Goal: Transaction & Acquisition: Purchase product/service

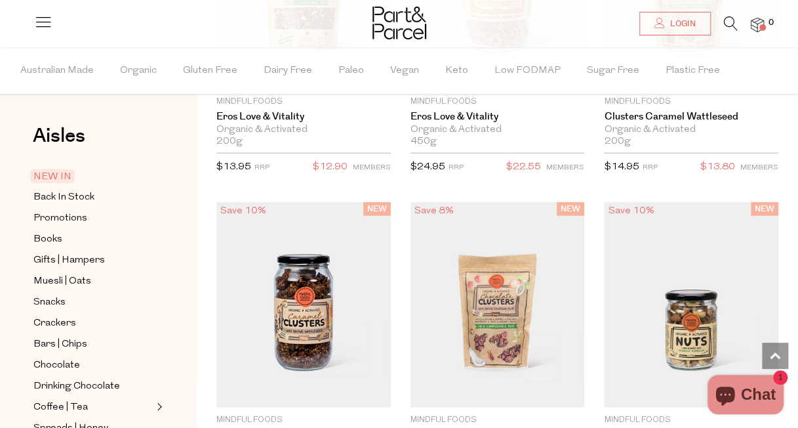
scroll to position [3858, 0]
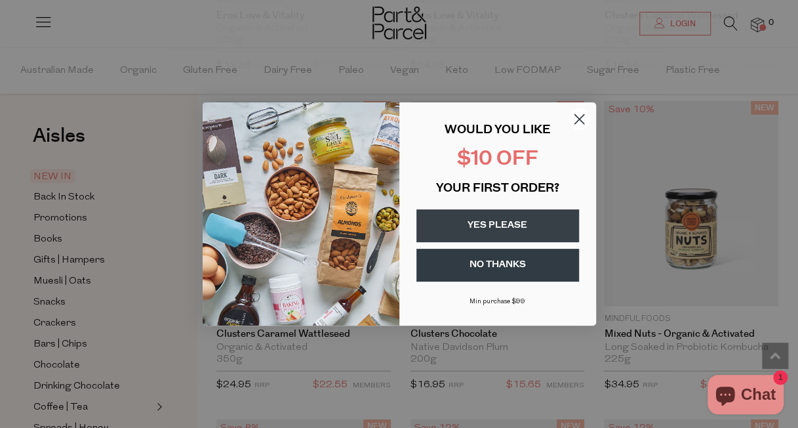
click at [519, 222] on button "YES PLEASE" at bounding box center [498, 225] width 163 height 33
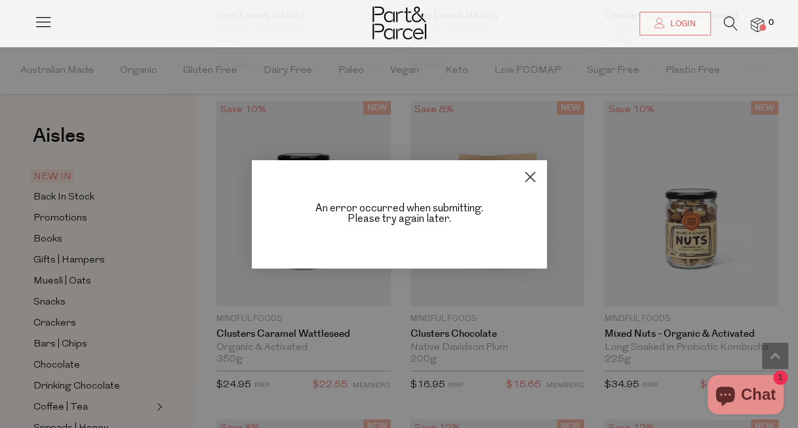
click at [533, 180] on icon "Close dialog" at bounding box center [529, 176] width 9 height 9
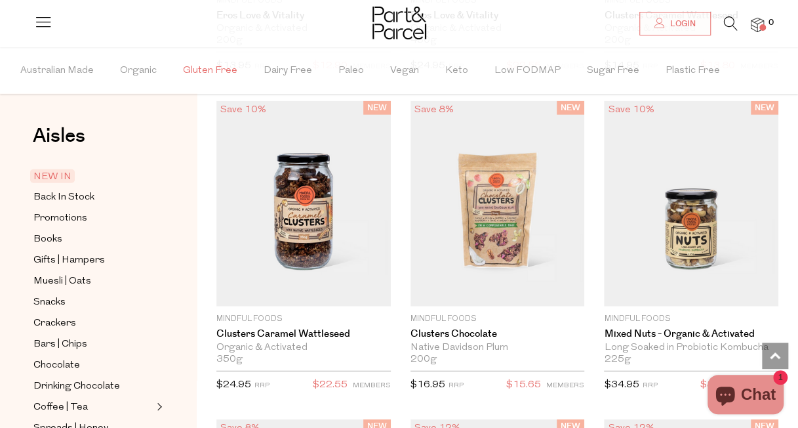
click at [206, 73] on span "Gluten Free" at bounding box center [210, 71] width 54 height 46
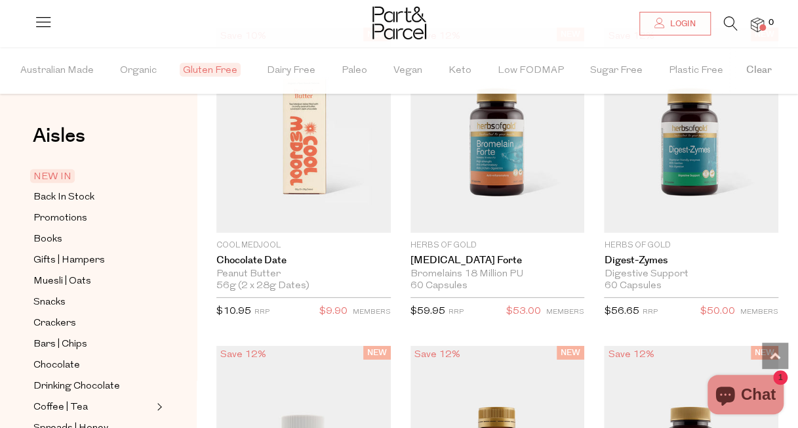
scroll to position [1703, 0]
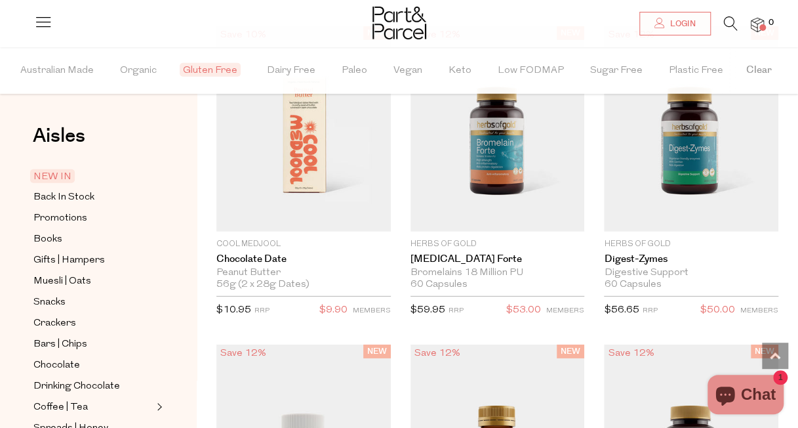
click at [730, 30] on icon at bounding box center [731, 23] width 14 height 14
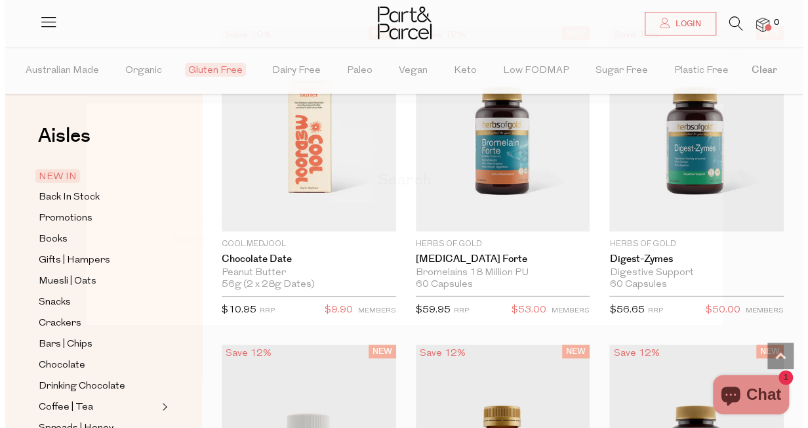
scroll to position [1711, 0]
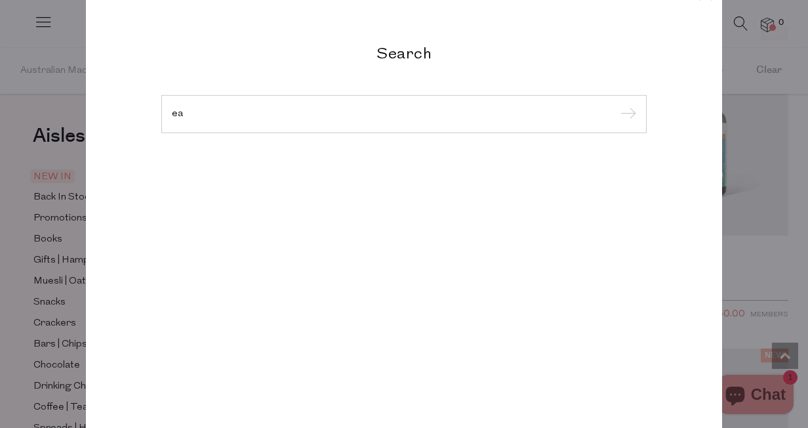
type input "e"
type input "bread"
click at [617, 77] on input "submit" at bounding box center [627, 87] width 20 height 20
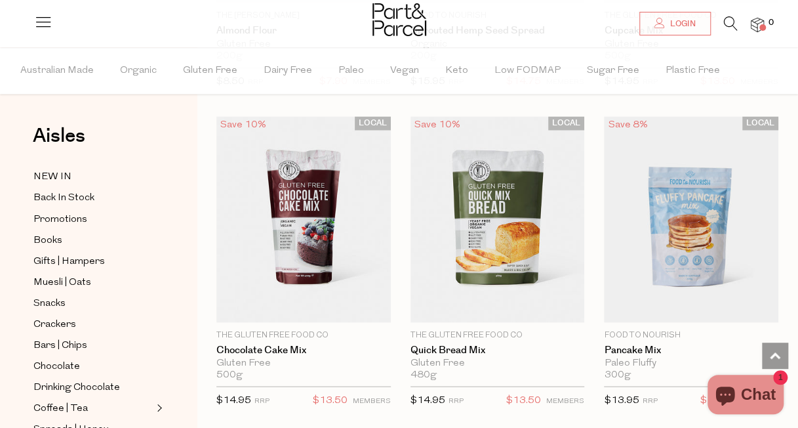
scroll to position [985, 0]
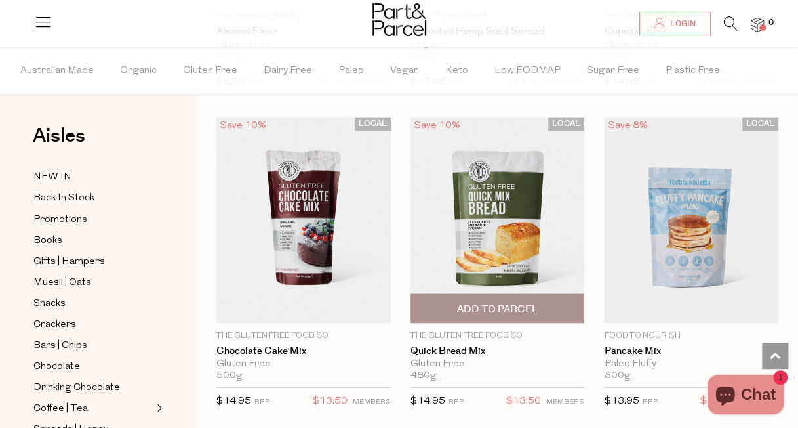
click at [511, 302] on span "Add To Parcel" at bounding box center [497, 309] width 81 height 14
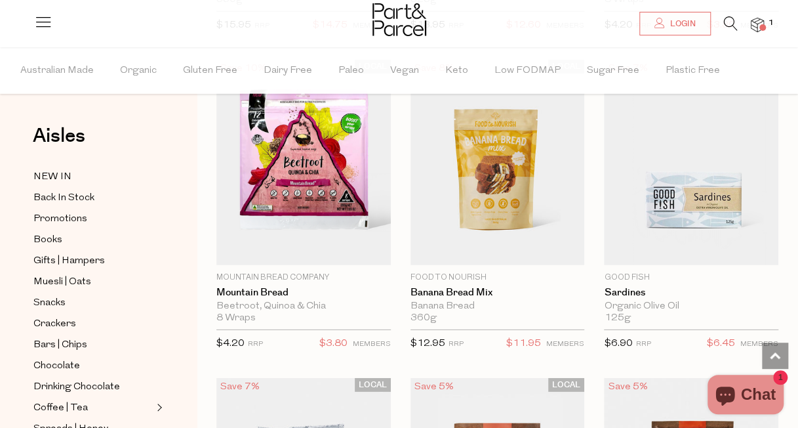
scroll to position [1678, 0]
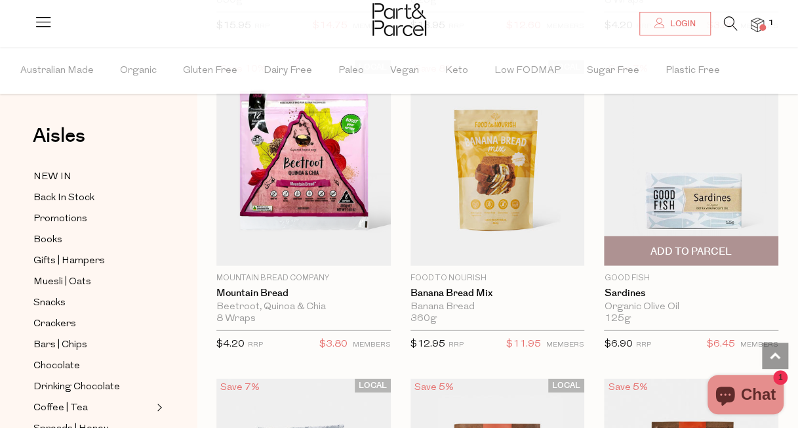
click at [724, 237] on span "Add To Parcel" at bounding box center [691, 251] width 167 height 28
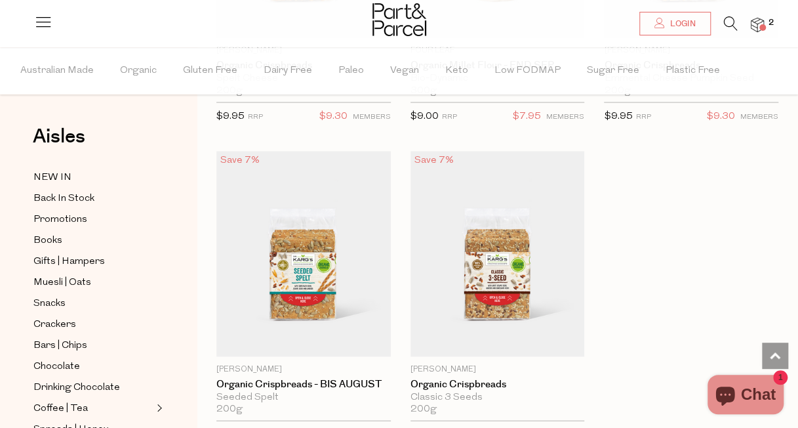
scroll to position [3499, 0]
click at [728, 20] on icon at bounding box center [731, 23] width 14 height 14
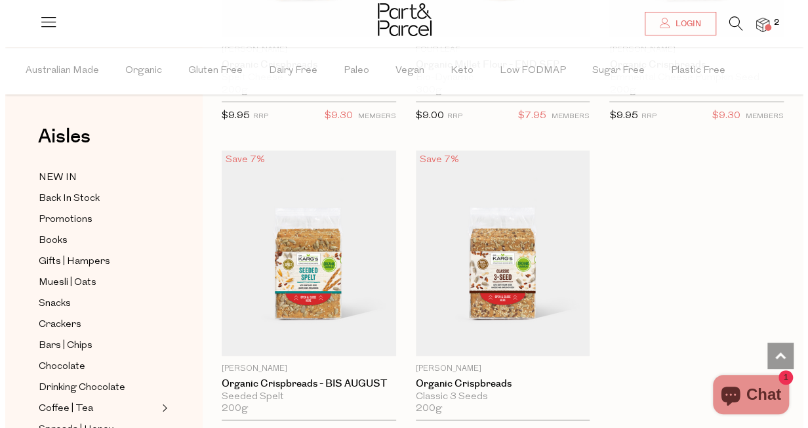
scroll to position [3539, 0]
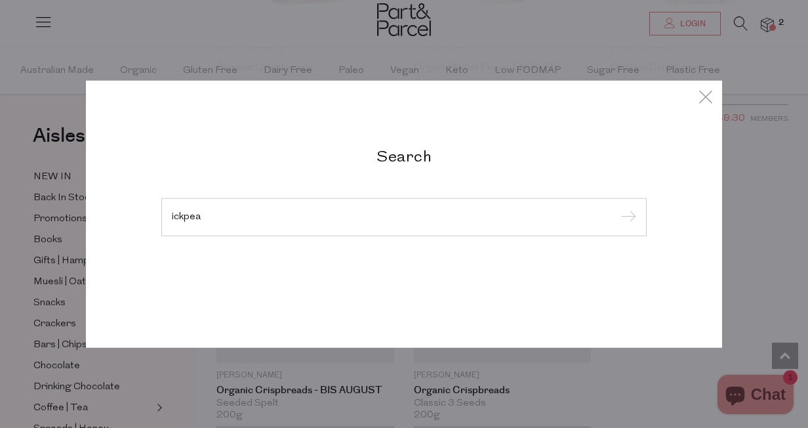
type input "ickpea"
click at [617, 208] on input "submit" at bounding box center [627, 218] width 20 height 20
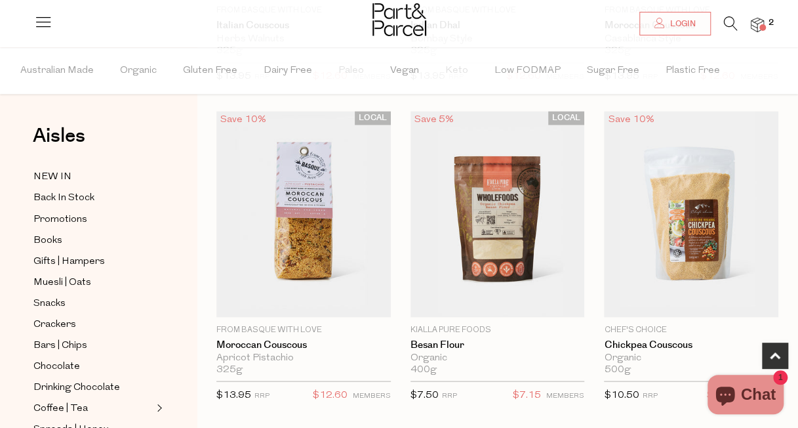
scroll to position [994, 0]
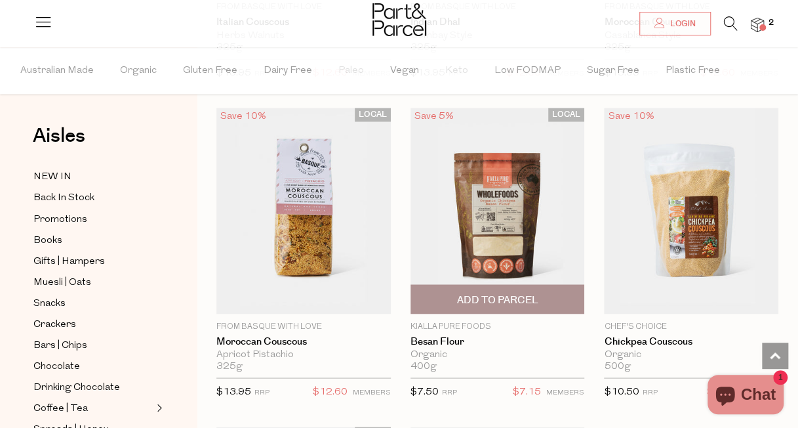
click at [489, 293] on span "Add To Parcel" at bounding box center [497, 300] width 81 height 14
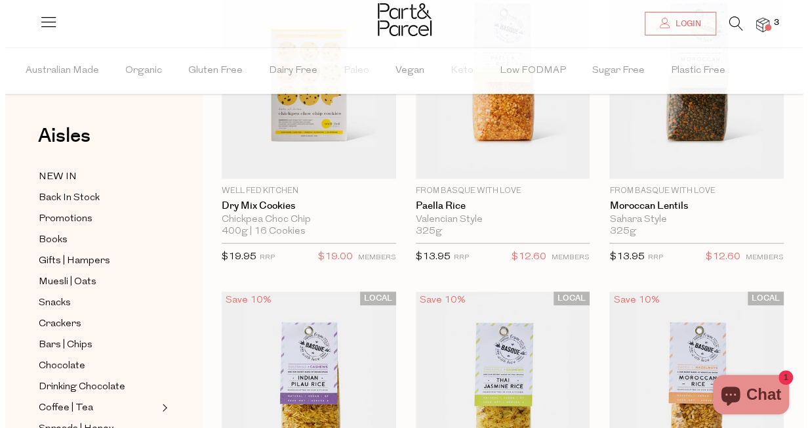
scroll to position [137, 0]
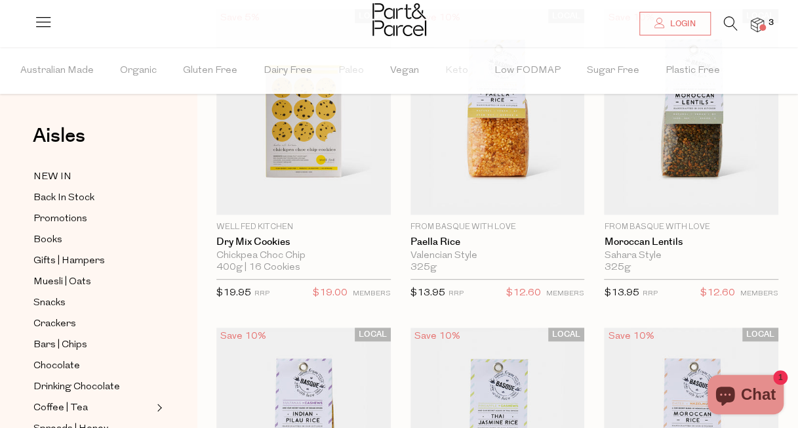
click at [730, 26] on icon at bounding box center [731, 23] width 14 height 14
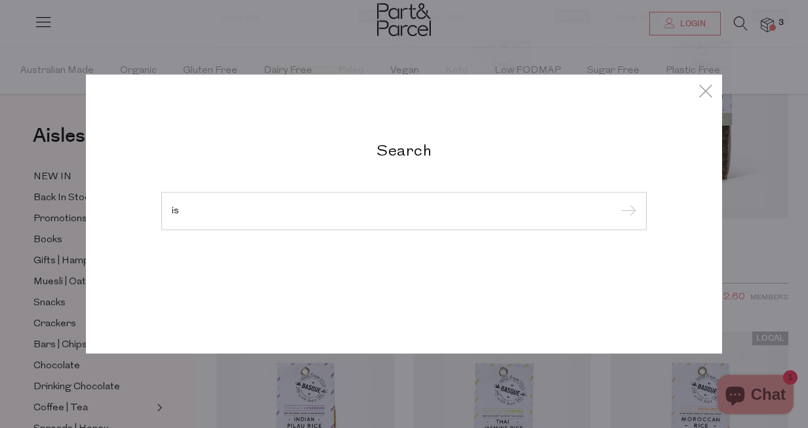
type input "i"
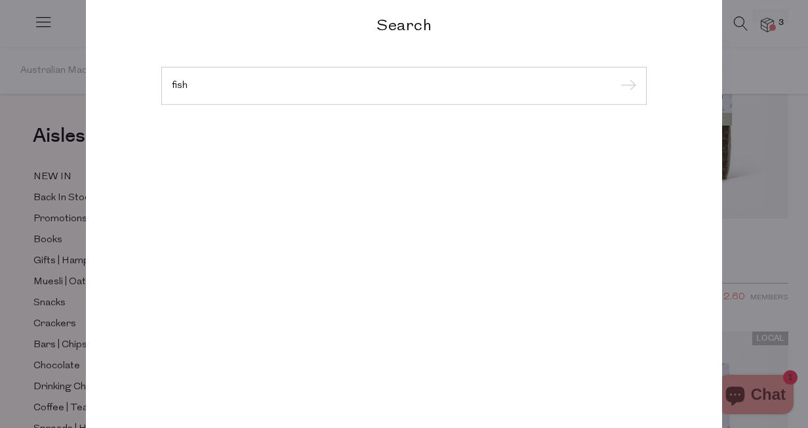
type input "fish"
click at [617, 77] on input "submit" at bounding box center [627, 87] width 20 height 20
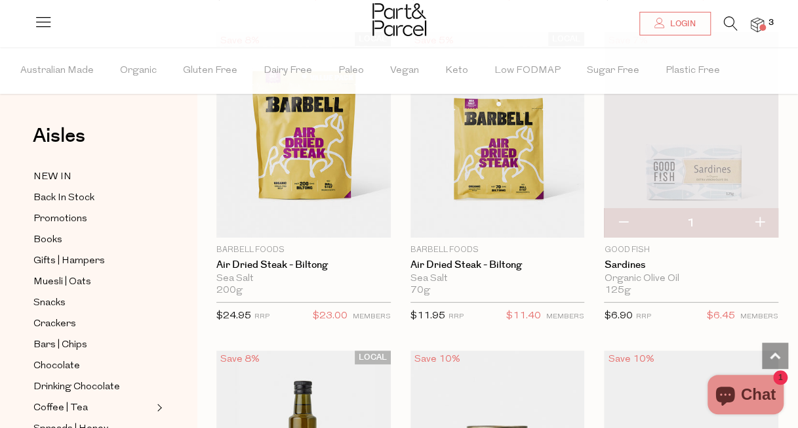
scroll to position [2129, 0]
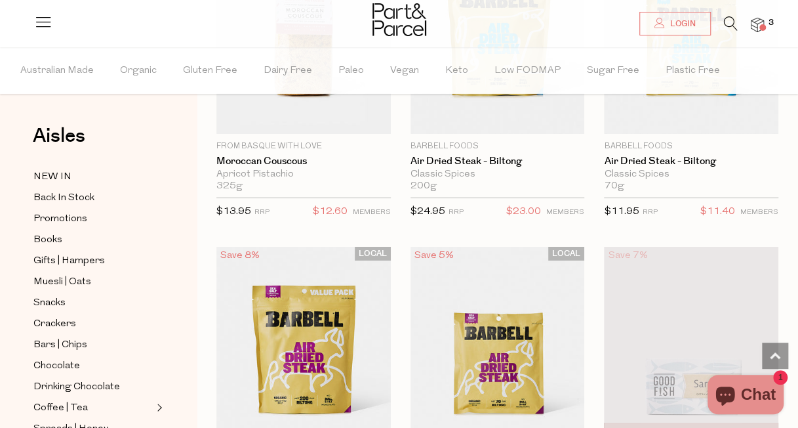
click at [729, 20] on icon at bounding box center [731, 23] width 14 height 14
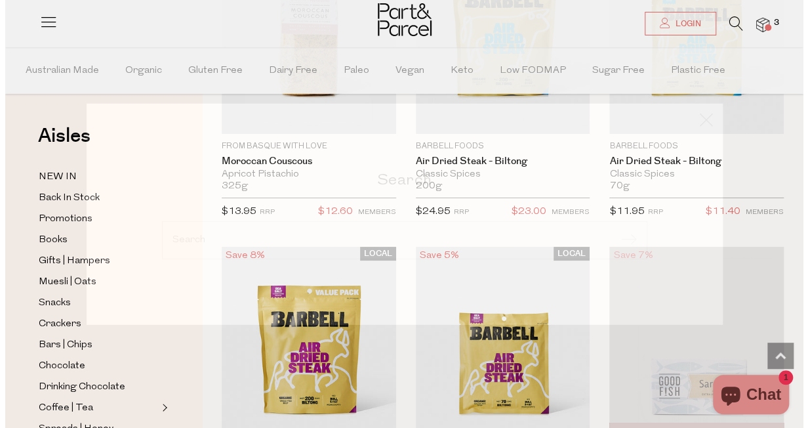
scroll to position [2152, 0]
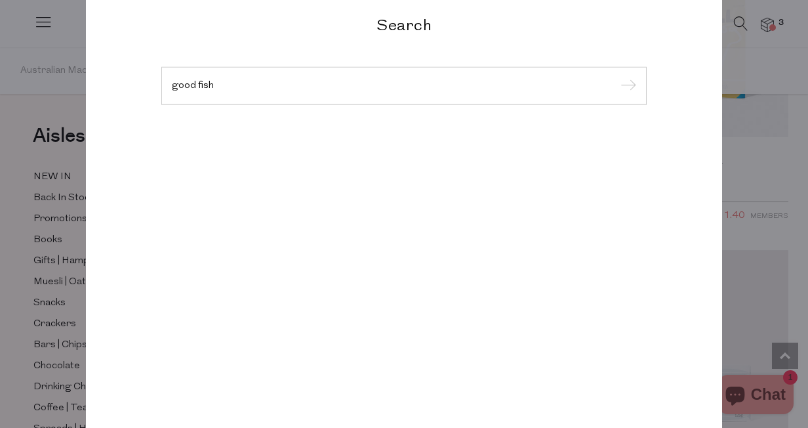
type input "good fish"
click at [617, 77] on input "submit" at bounding box center [627, 87] width 20 height 20
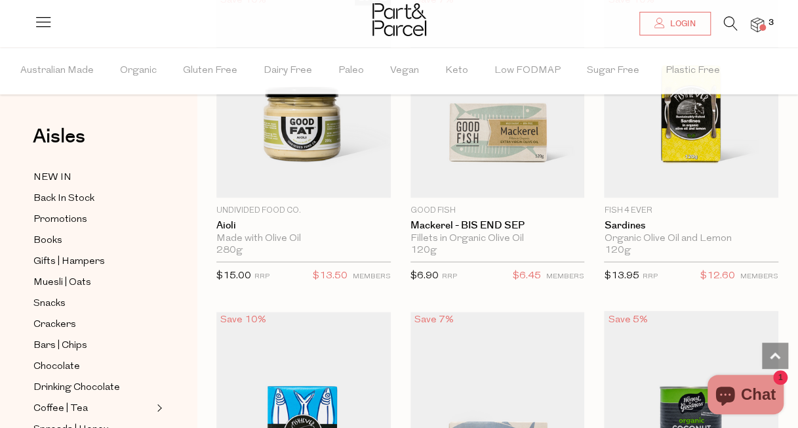
scroll to position [1081, 0]
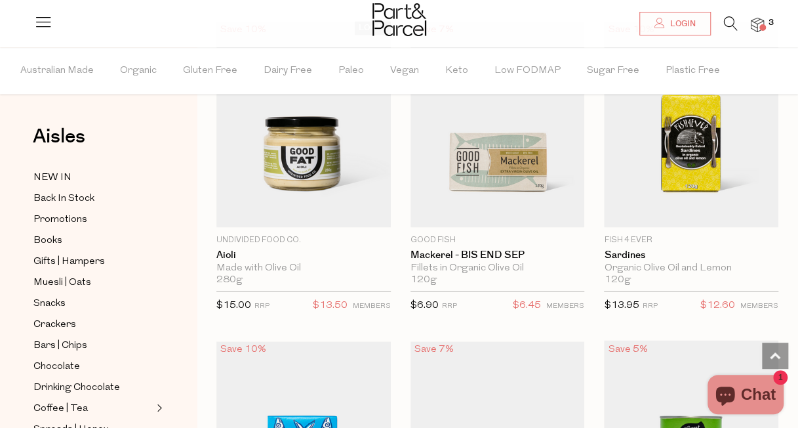
click at [730, 22] on icon at bounding box center [731, 23] width 14 height 14
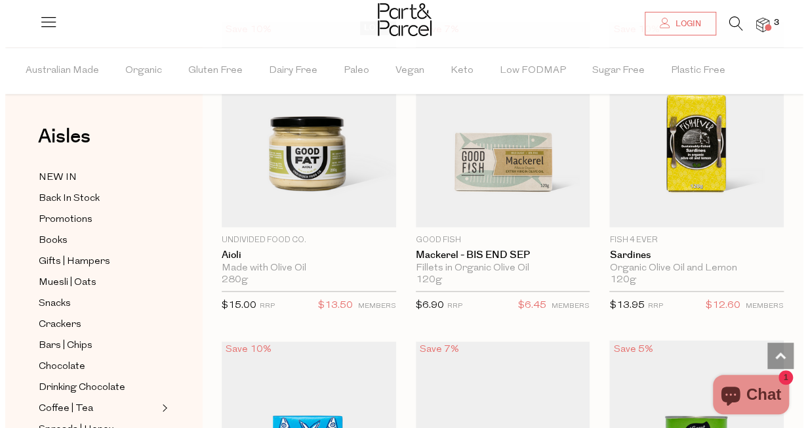
scroll to position [1093, 0]
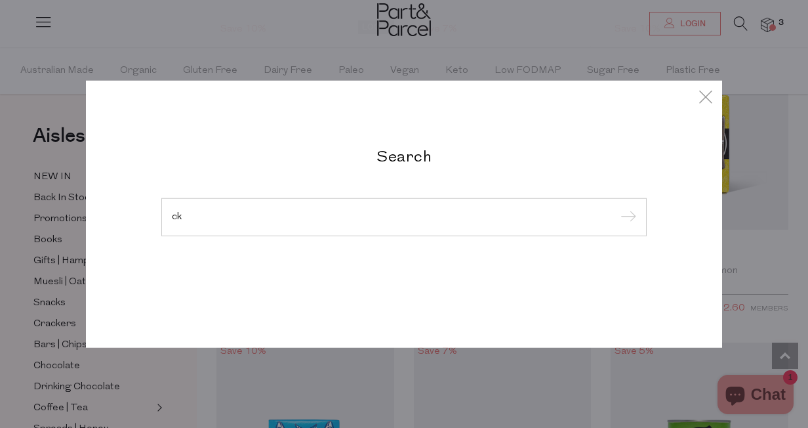
type input "c"
type input "mackerel"
click at [617, 208] on input "submit" at bounding box center [627, 218] width 20 height 20
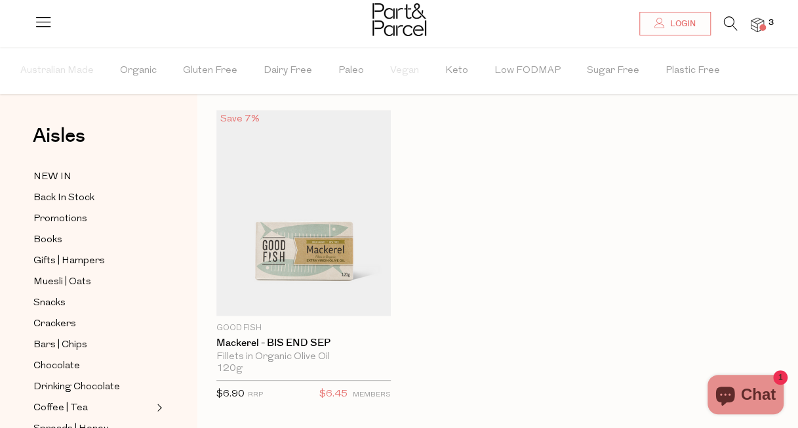
scroll to position [31, 0]
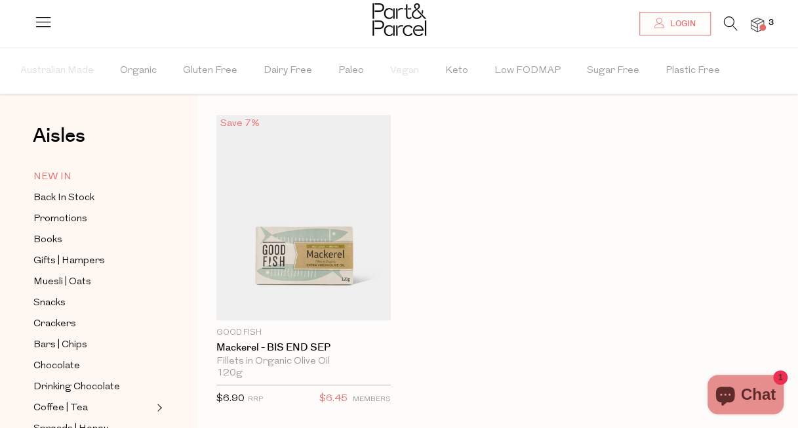
click at [66, 176] on span "NEW IN" at bounding box center [52, 177] width 38 height 16
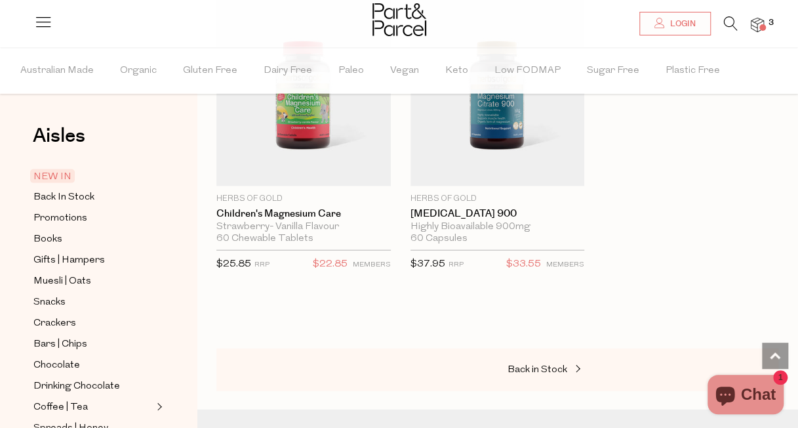
scroll to position [3738, 0]
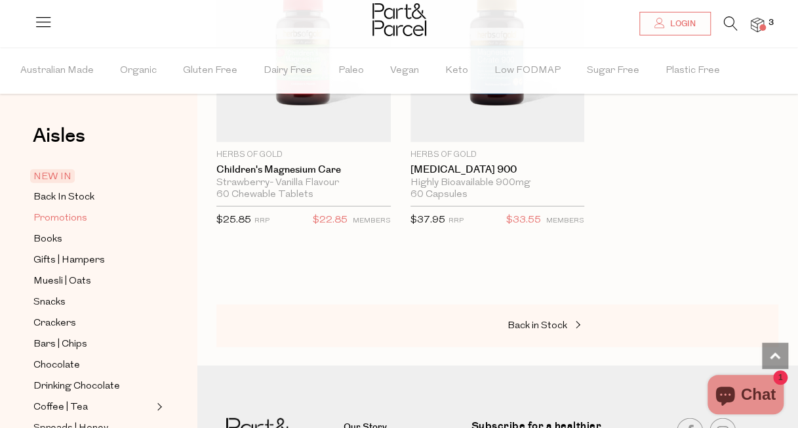
click at [58, 216] on span "Promotions" at bounding box center [60, 219] width 54 height 16
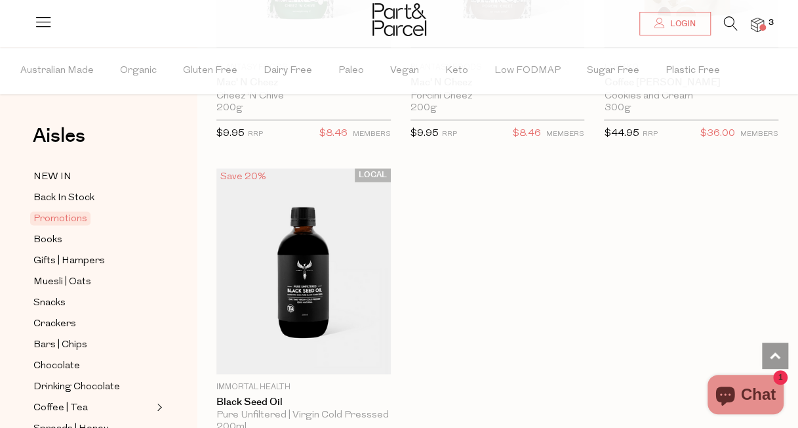
scroll to position [958, 0]
click at [57, 242] on span "Books" at bounding box center [47, 240] width 29 height 16
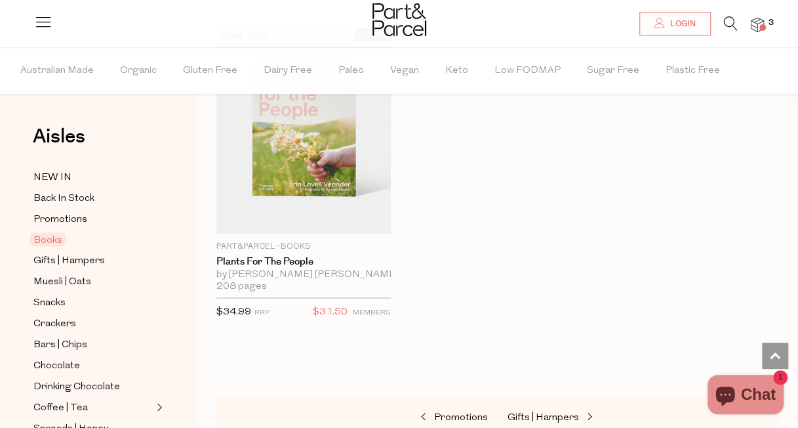
scroll to position [1099, 0]
click at [83, 253] on span "Gifts | Hampers" at bounding box center [69, 261] width 72 height 16
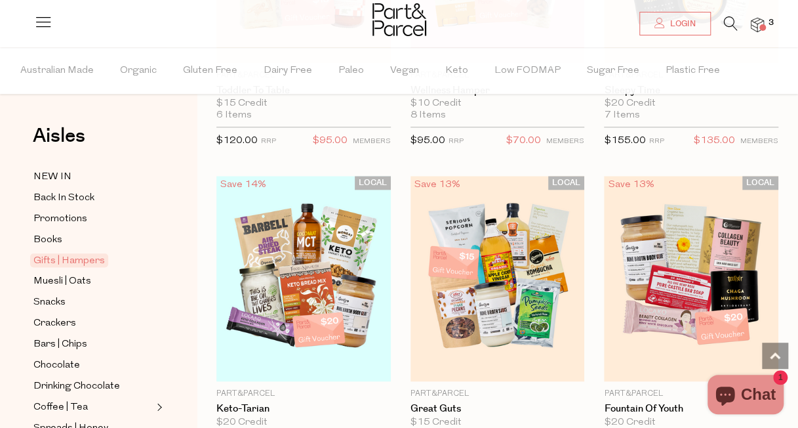
scroll to position [634, 0]
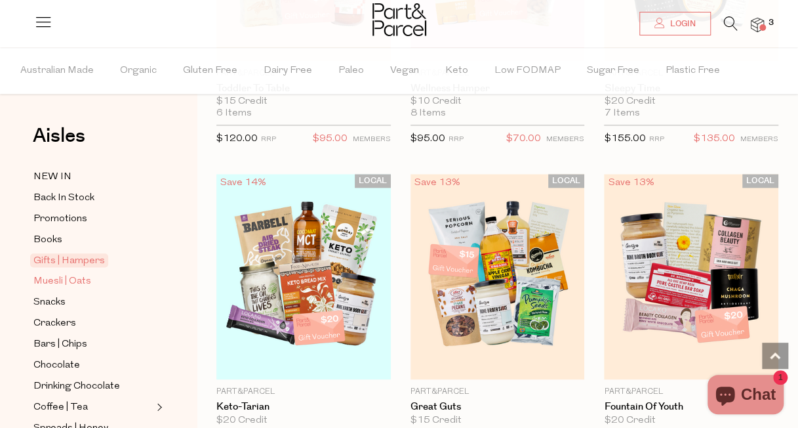
click at [55, 283] on span "Muesli | Oats" at bounding box center [62, 282] width 58 height 16
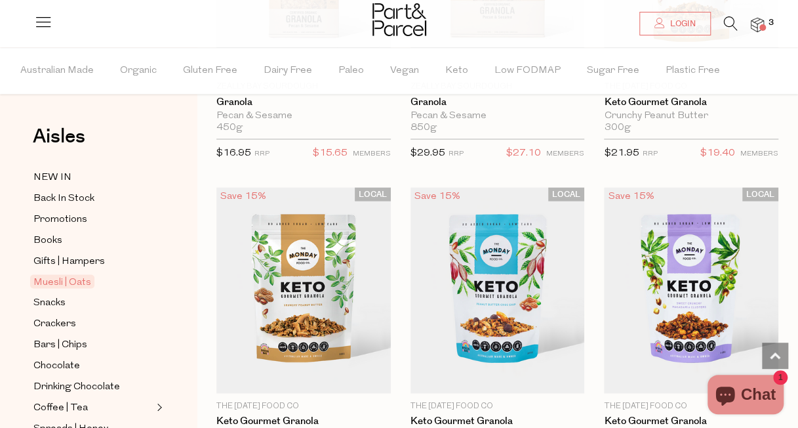
scroll to position [3545, 0]
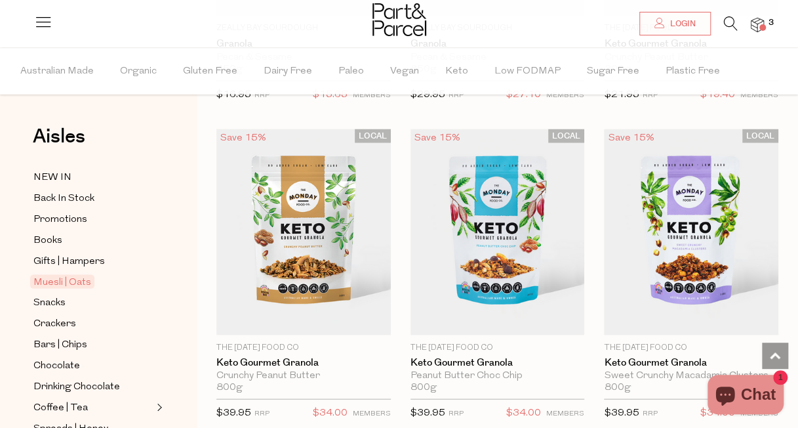
click at [732, 28] on icon at bounding box center [731, 23] width 14 height 14
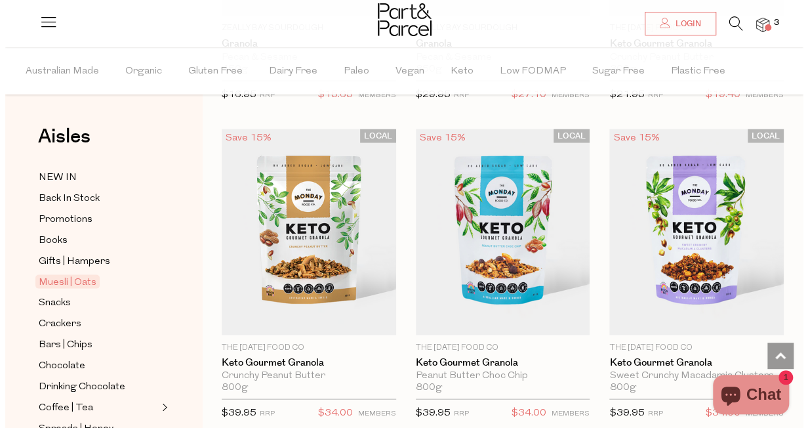
scroll to position [3585, 0]
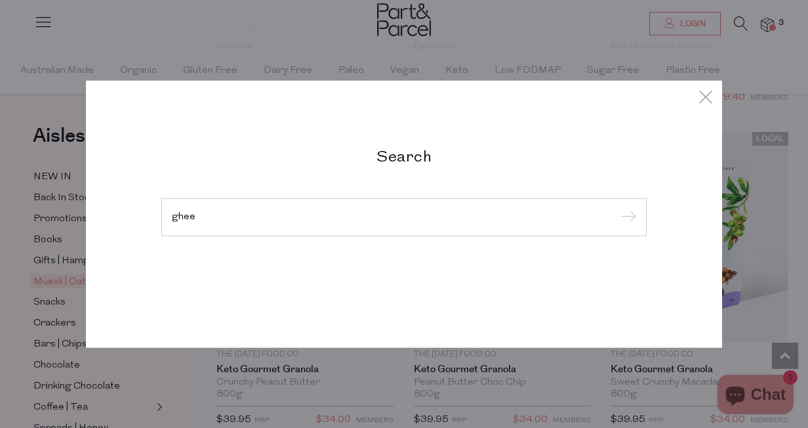
type input "ghee"
click at [617, 208] on input "submit" at bounding box center [627, 218] width 20 height 20
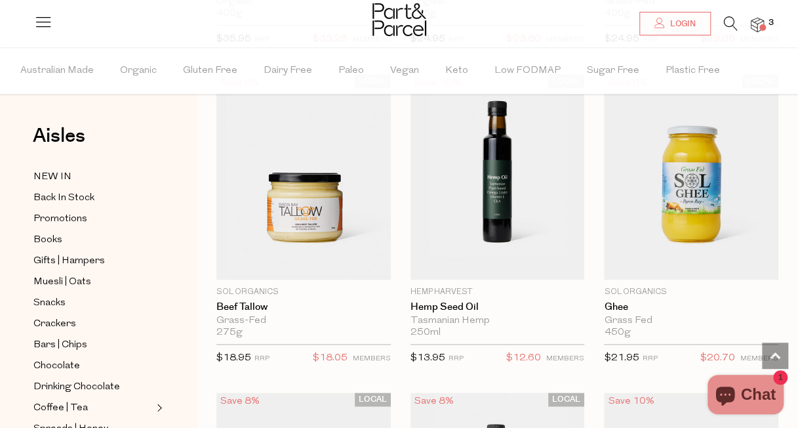
scroll to position [709, 0]
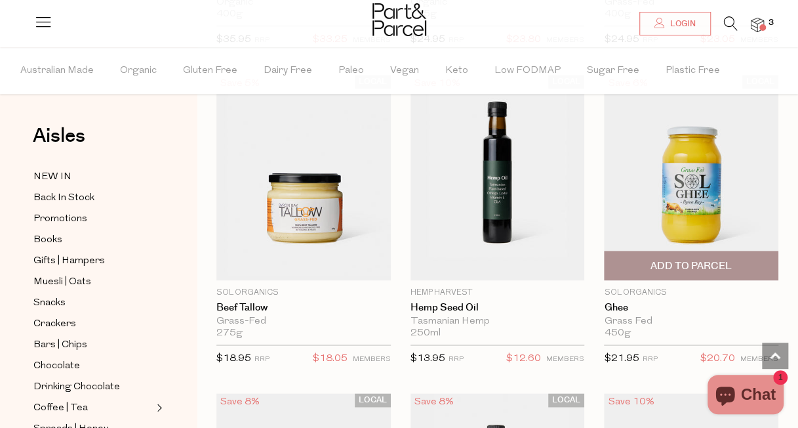
click at [691, 260] on span "Add To Parcel" at bounding box center [691, 266] width 81 height 14
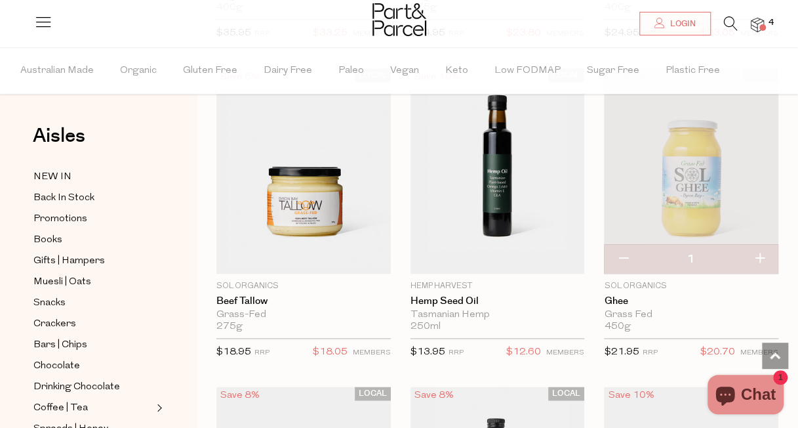
scroll to position [741, 0]
